Goal: Communication & Community: Share content

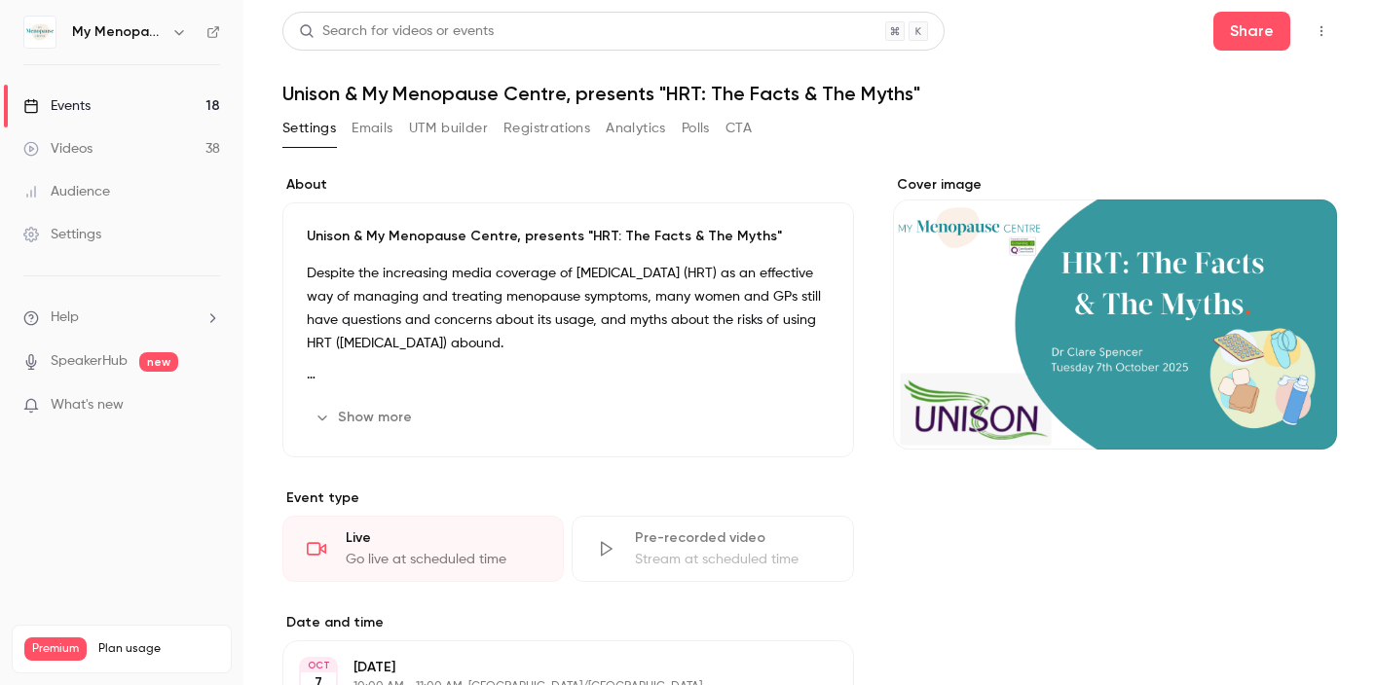
click at [76, 111] on div "Events" at bounding box center [56, 105] width 67 height 19
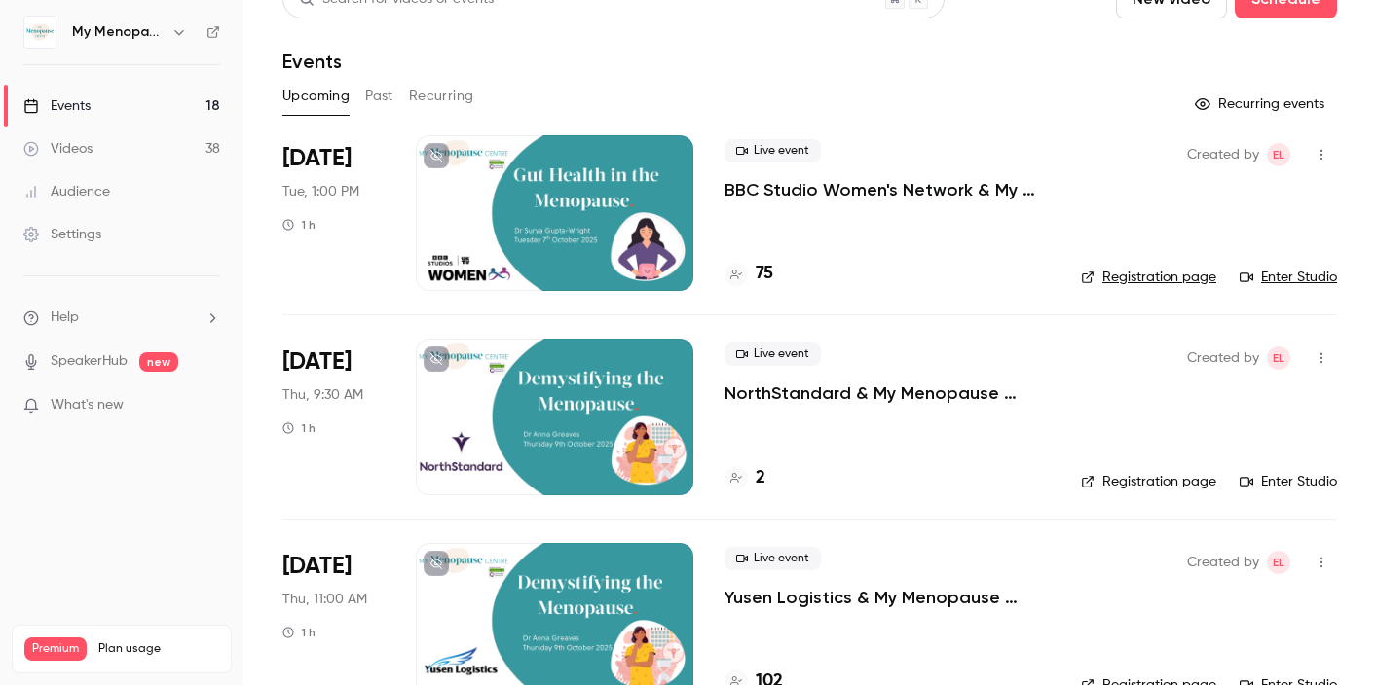
scroll to position [4, 0]
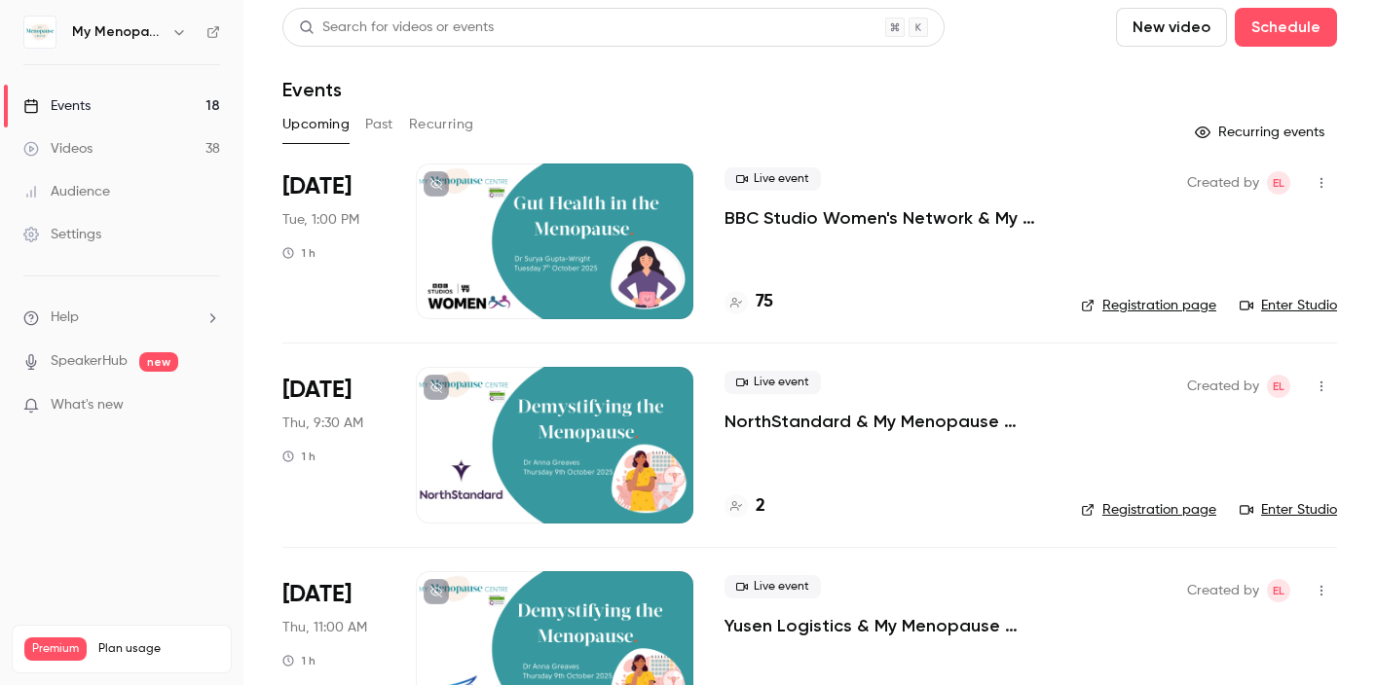
click at [1320, 183] on icon "button" at bounding box center [1321, 183] width 2 height 11
click at [1195, 283] on div "Invite to Studio" at bounding box center [1246, 283] width 148 height 19
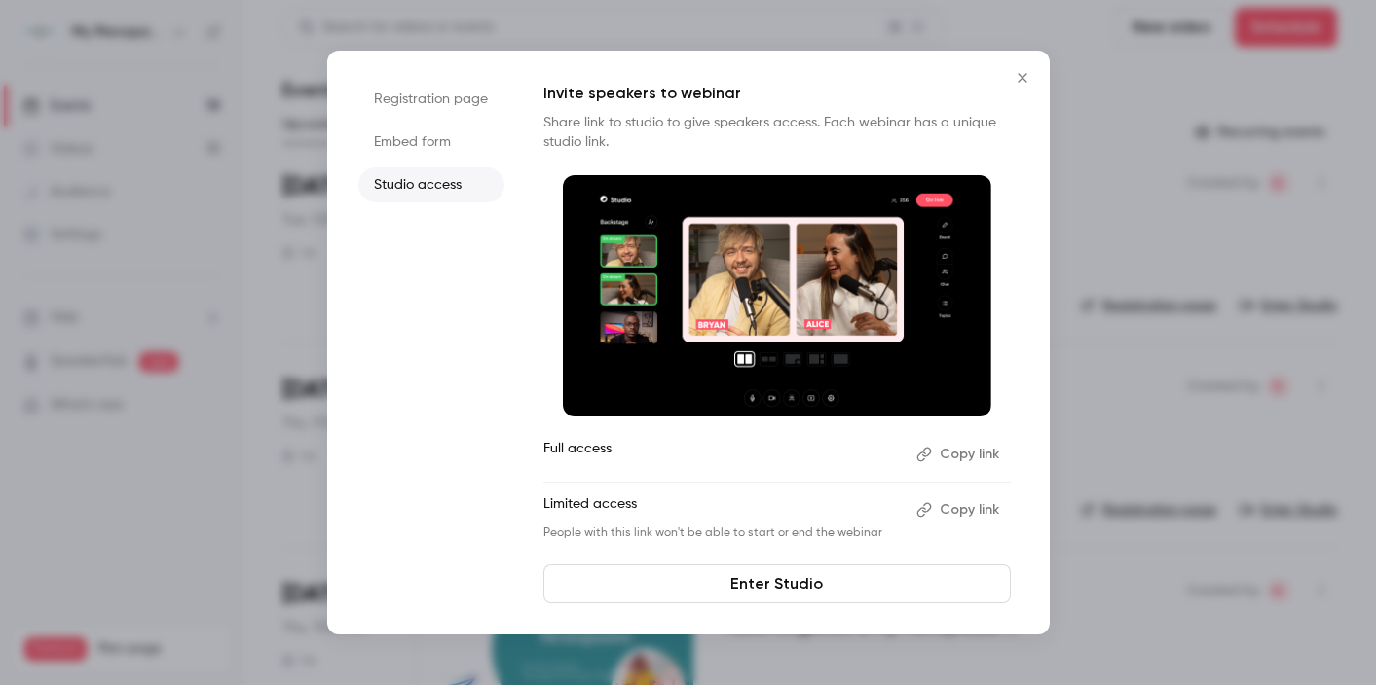
click at [956, 453] on button "Copy link" at bounding box center [959, 454] width 102 height 31
